Goal: Information Seeking & Learning: Learn about a topic

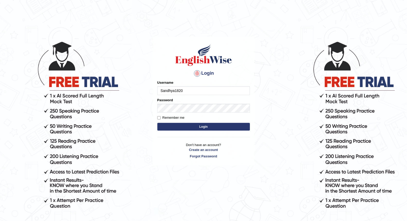
type input "Sandhya1820"
click at [157, 123] on button "Login" at bounding box center [203, 127] width 93 height 8
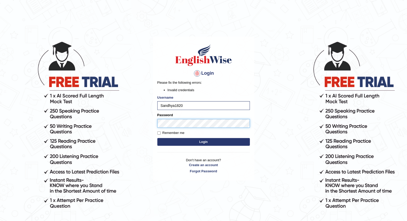
click at [157, 138] on button "Login" at bounding box center [203, 142] width 93 height 8
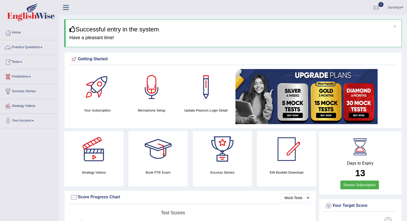
click at [44, 48] on link "Practice Questions" at bounding box center [29, 46] width 59 height 13
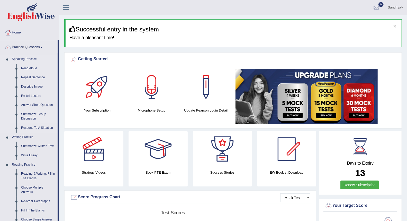
click at [36, 113] on link "Summarize Group Discussion" at bounding box center [38, 117] width 39 height 14
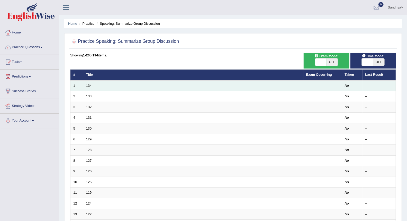
click at [90, 86] on link "134" at bounding box center [89, 86] width 6 height 4
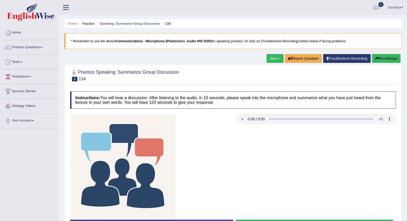
scroll to position [49, 0]
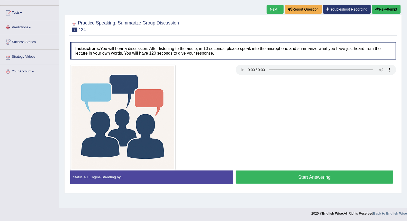
click at [34, 32] on link "Predictions" at bounding box center [29, 26] width 59 height 13
click at [24, 19] on li "Tests Take Practice Sectional Test Take Mock Test History" at bounding box center [29, 13] width 59 height 15
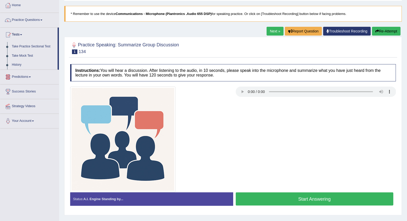
scroll to position [0, 0]
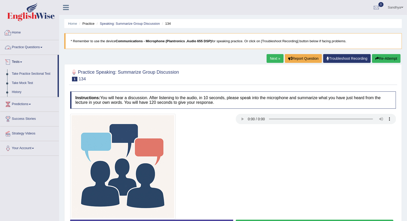
click at [32, 49] on link "Practice Questions" at bounding box center [29, 46] width 59 height 13
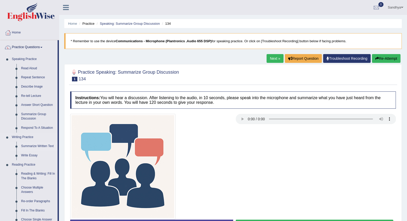
click at [26, 148] on link "Summarize Written Text" at bounding box center [38, 145] width 39 height 9
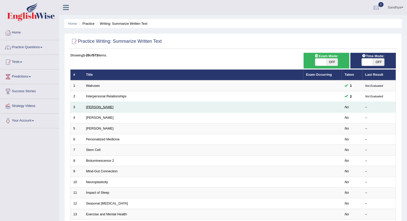
click at [88, 106] on link "[PERSON_NAME]" at bounding box center [100, 107] width 28 height 4
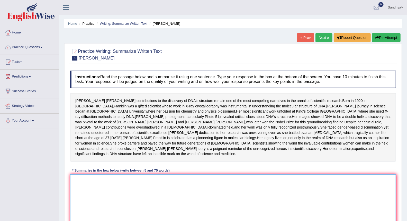
click at [120, 205] on textarea at bounding box center [233, 199] width 326 height 50
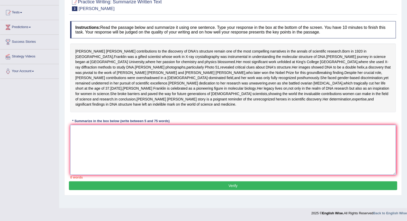
scroll to position [67, 0]
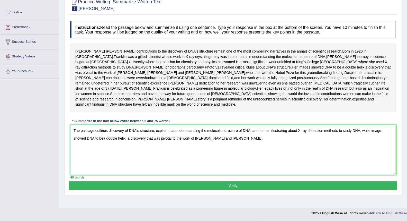
drag, startPoint x: 370, startPoint y: 139, endPoint x: 362, endPoint y: 138, distance: 8.8
click at [362, 138] on textarea "The passage outlines discovery of DNA's structure, explain that underastanding …" at bounding box center [233, 150] width 326 height 50
click at [316, 153] on textarea "The passage outlines discovery of DNA's structure, explain that underastanding …" at bounding box center [233, 150] width 326 height 50
type textarea "The passage outlines discovery of DNA's structure, explain that underastanding …"
click at [274, 190] on button "Verify" at bounding box center [233, 185] width 328 height 9
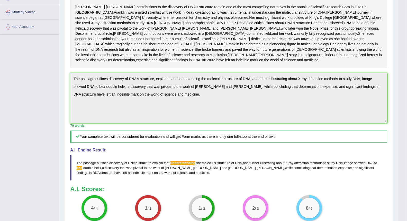
scroll to position [120, 0]
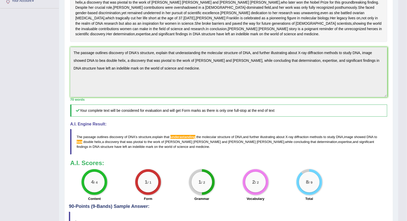
click at [188, 139] on span "underastanding" at bounding box center [183, 137] width 25 height 4
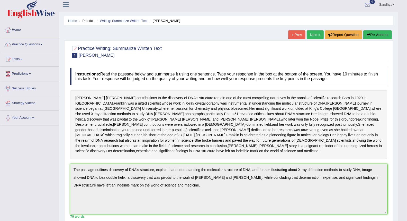
scroll to position [0, 0]
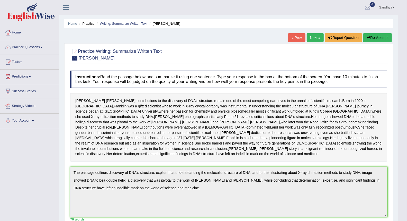
click at [309, 39] on link "Next »" at bounding box center [315, 37] width 17 height 9
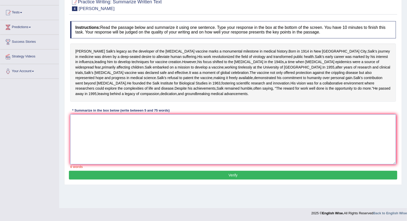
click at [210, 140] on textarea at bounding box center [233, 139] width 326 height 50
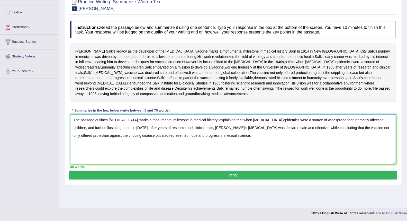
type textarea "The passage outlines polio vaccine marks a monumental milestone in medical hist…"
click at [222, 179] on button "Verify" at bounding box center [233, 175] width 328 height 9
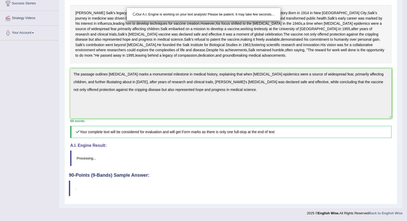
scroll to position [119, 0]
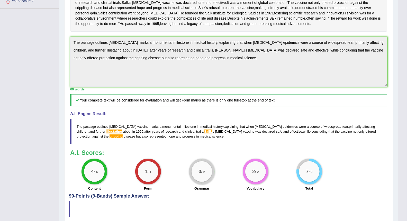
click at [204, 133] on span "Sallk" at bounding box center [208, 131] width 8 height 4
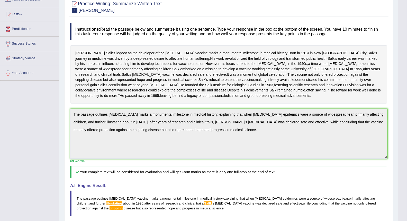
scroll to position [29, 0]
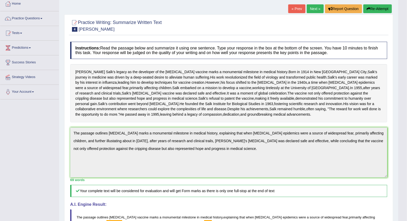
click at [310, 11] on link "Next »" at bounding box center [315, 8] width 17 height 9
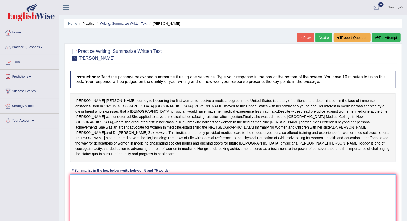
click at [219, 207] on textarea at bounding box center [233, 199] width 326 height 50
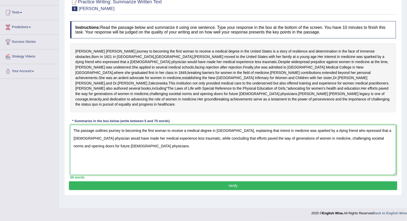
scroll to position [57, 0]
type textarea "The passage outlines journey to becoming the first woman to receive a medical d…"
click at [202, 190] on button "Verify" at bounding box center [233, 185] width 328 height 9
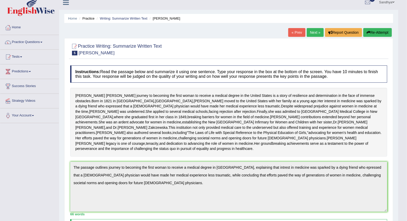
scroll to position [0, 0]
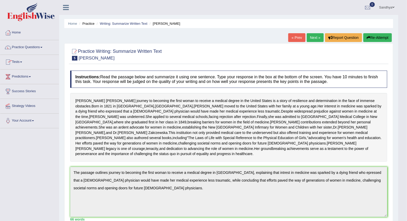
click at [318, 38] on link "Next »" at bounding box center [315, 37] width 17 height 9
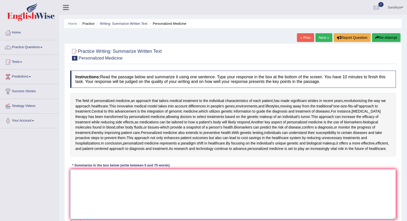
click at [204, 181] on textarea at bounding box center [233, 194] width 326 height 50
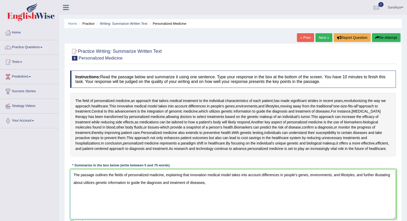
click at [205, 183] on textarea "The passage outlines the fields of personalized madicine, explaining that innov…" at bounding box center [233, 194] width 326 height 50
click at [223, 184] on textarea "The passage outlines the fields of personalized madicine, explaining that innov…" at bounding box center [233, 194] width 326 height 50
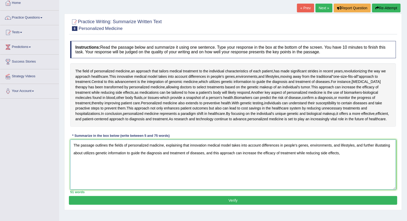
scroll to position [21, 0]
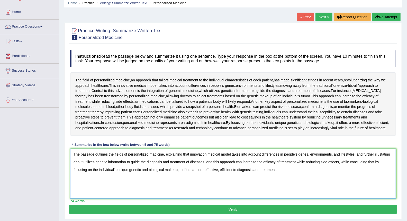
type textarea "The passage outlines the fields of personalized madicine, explaining that innov…"
click at [240, 206] on button "Verify" at bounding box center [233, 209] width 328 height 9
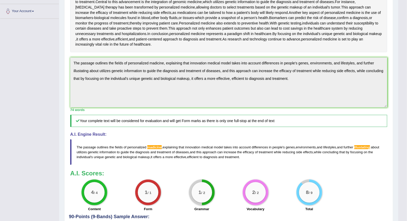
scroll to position [150, 0]
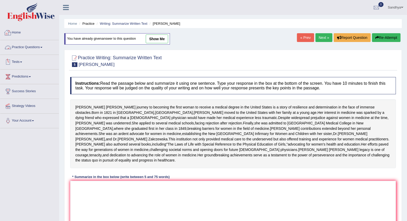
click at [21, 36] on link "Home" at bounding box center [29, 31] width 59 height 13
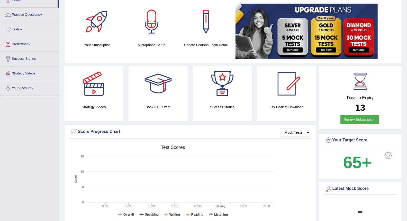
scroll to position [29, 0]
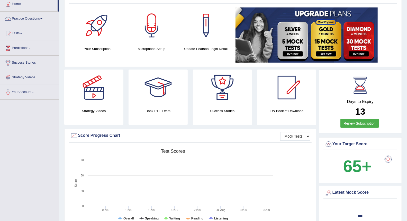
click at [28, 21] on link "Practice Questions" at bounding box center [29, 18] width 59 height 13
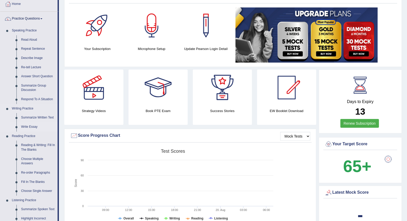
click at [32, 126] on link "Write Essay" at bounding box center [38, 126] width 39 height 9
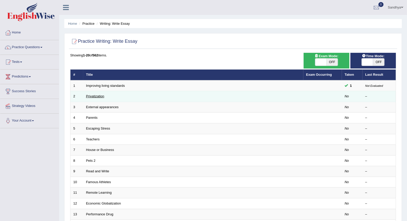
click at [93, 94] on link "Privatization" at bounding box center [95, 96] width 18 height 4
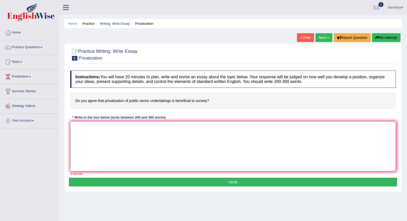
click at [123, 130] on textarea at bounding box center [233, 146] width 326 height 50
type textarea "The increasing influence of privatization of public sector undertakings is bene…"
